Goal: Information Seeking & Learning: Learn about a topic

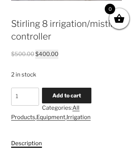
click at [26, 146] on link "Description" at bounding box center [26, 143] width 31 height 7
